Goal: Task Accomplishment & Management: Manage account settings

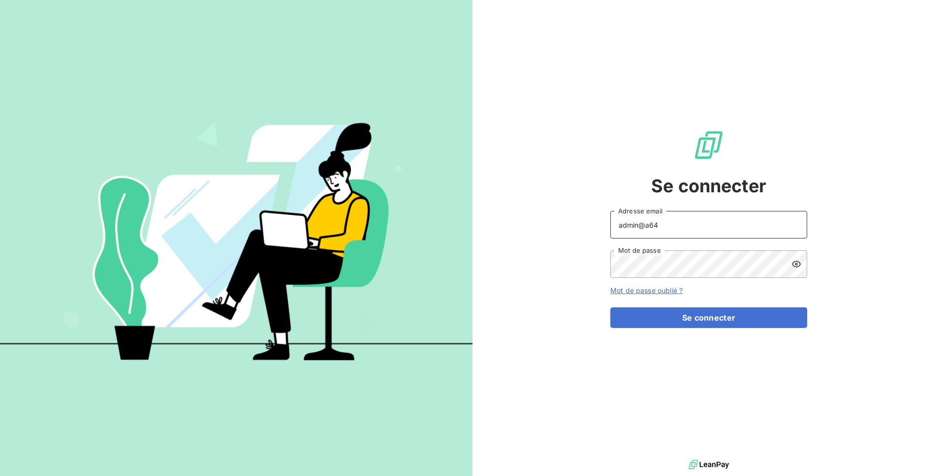
click at [678, 235] on input "admin@a64" at bounding box center [708, 225] width 197 height 28
type input "admin@regiecaraibes"
click at [702, 330] on div "Se connecter admin@regiecaraibes Adresse email Mot de passe Mot de passe oublié…" at bounding box center [708, 229] width 197 height 458
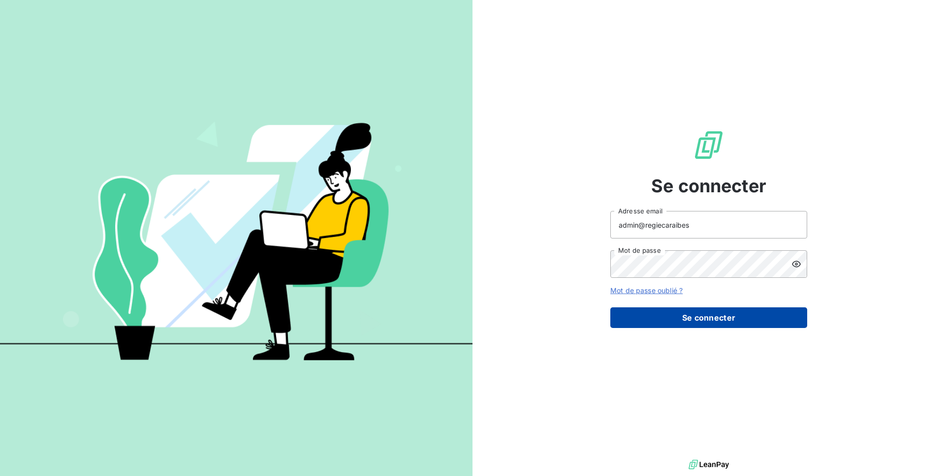
click at [702, 328] on button "Se connecter" at bounding box center [708, 318] width 197 height 21
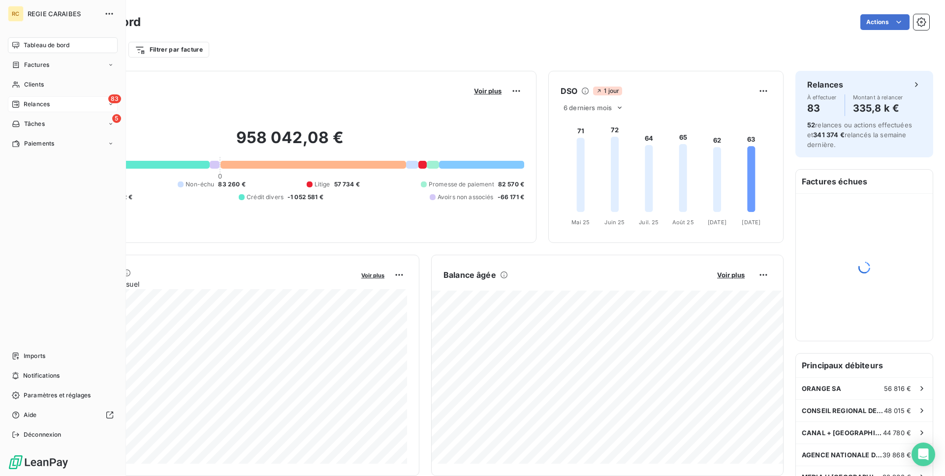
click at [30, 108] on span "Relances" at bounding box center [37, 104] width 26 height 9
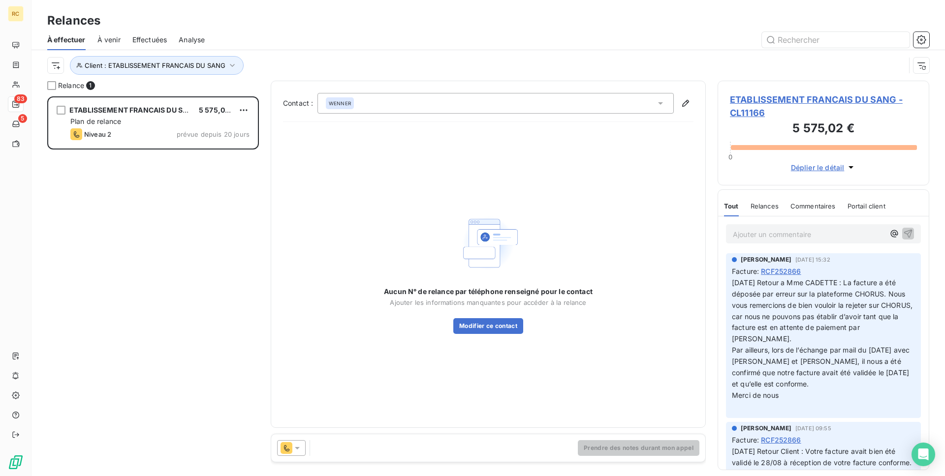
scroll to position [380, 212]
click at [139, 43] on span "Effectuées" at bounding box center [149, 40] width 35 height 10
